Goal: Task Accomplishment & Management: Manage account settings

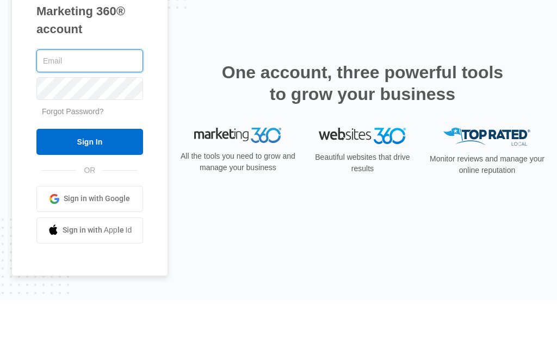
type input "[EMAIL_ADDRESS][DOMAIN_NAME]"
click at [89, 184] on input "Sign In" at bounding box center [89, 197] width 107 height 26
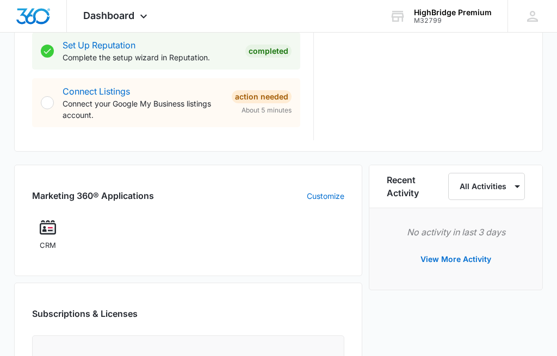
scroll to position [601, 0]
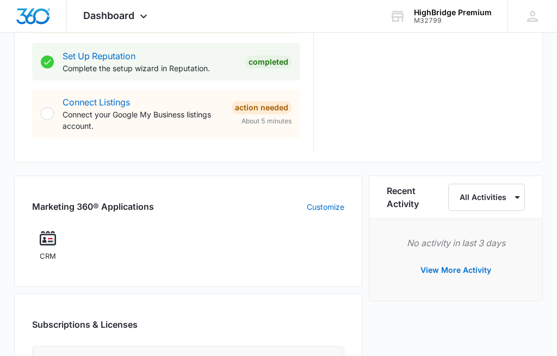
click at [500, 351] on div "Recent Activity All Activities No activity in last 3 days View More Activity" at bounding box center [456, 303] width 174 height 254
click at [98, 205] on h2 "Marketing 360® Applications" at bounding box center [93, 207] width 122 height 13
click at [48, 245] on img at bounding box center [48, 239] width 16 height 16
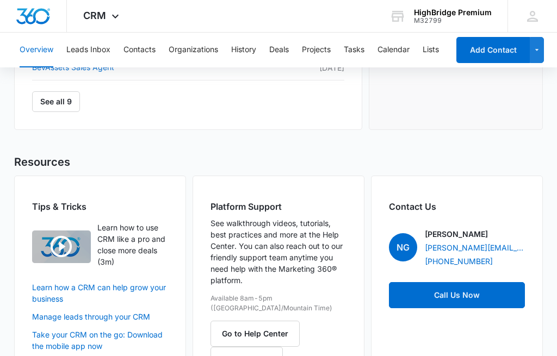
scroll to position [753, 0]
